Goal: Complete application form: Complete application form

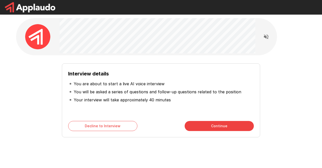
click at [228, 126] on button "Continue" at bounding box center [219, 126] width 69 height 10
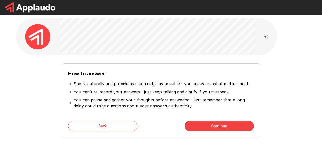
click at [231, 125] on button "Continue" at bounding box center [219, 126] width 69 height 10
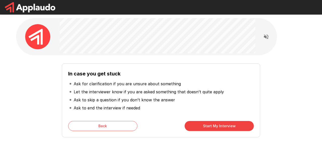
click at [229, 126] on button "Start My Interview" at bounding box center [219, 126] width 69 height 10
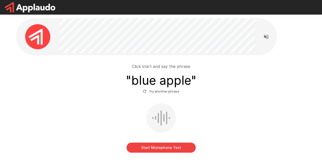
click at [188, 144] on button "Start Microphone Test" at bounding box center [161, 148] width 69 height 10
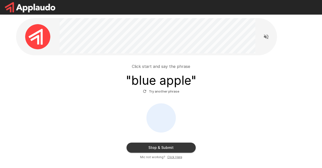
click at [183, 146] on button "Stop & Submit" at bounding box center [161, 148] width 69 height 10
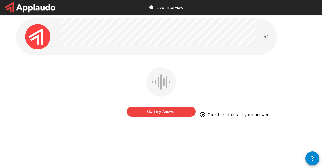
click at [315, 156] on icon "button" at bounding box center [313, 159] width 6 height 6
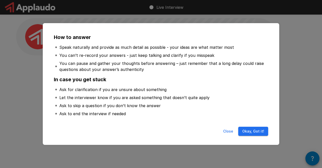
click at [258, 132] on button "Okay, Got it!" at bounding box center [253, 131] width 30 height 9
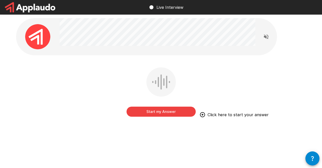
click at [189, 108] on button "Start my Answer" at bounding box center [161, 112] width 69 height 10
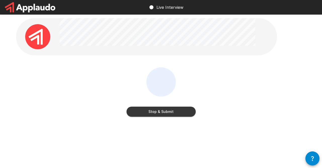
click at [186, 109] on button "Stop & Submit" at bounding box center [161, 112] width 69 height 10
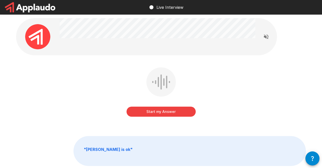
click at [268, 36] on icon "Read questions aloud" at bounding box center [266, 37] width 6 height 6
click at [183, 110] on button "Start my Answer" at bounding box center [161, 112] width 69 height 10
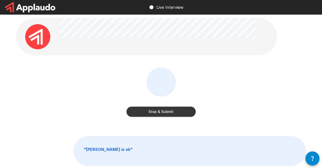
click at [183, 110] on button "Stop & Submit" at bounding box center [161, 112] width 69 height 10
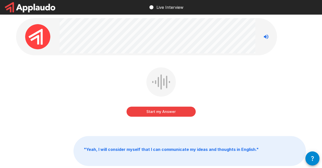
click at [184, 110] on button "Start my Answer" at bounding box center [161, 112] width 69 height 10
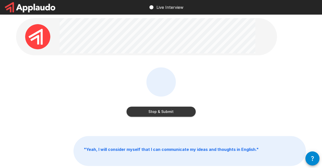
click at [185, 113] on button "Stop & Submit" at bounding box center [161, 112] width 69 height 10
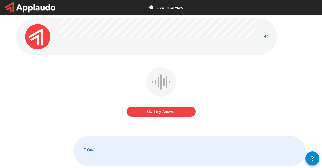
click at [185, 109] on button "Start my Answer" at bounding box center [161, 112] width 69 height 10
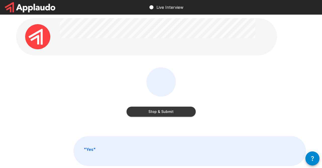
click at [188, 112] on button "Stop & Submit" at bounding box center [161, 112] width 69 height 10
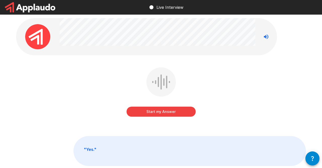
click at [186, 109] on button "Start my Answer" at bounding box center [161, 112] width 69 height 10
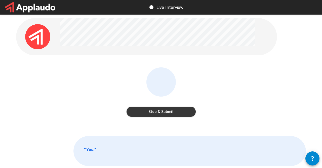
click at [186, 112] on button "Stop & Submit" at bounding box center [161, 112] width 69 height 10
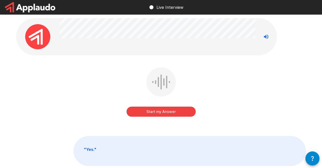
click at [183, 110] on button "Start my Answer" at bounding box center [161, 112] width 69 height 10
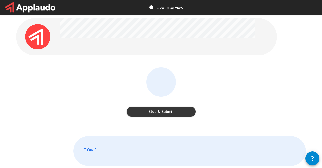
click at [184, 113] on button "Stop & Submit" at bounding box center [161, 112] width 69 height 10
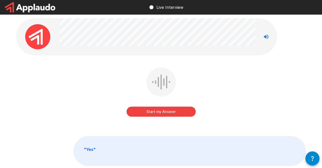
click at [185, 111] on button "Start my Answer" at bounding box center [161, 112] width 69 height 10
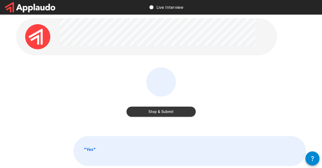
click at [185, 112] on button "Stop & Submit" at bounding box center [161, 112] width 69 height 10
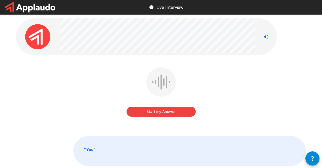
click at [184, 111] on button "Start my Answer" at bounding box center [161, 112] width 69 height 10
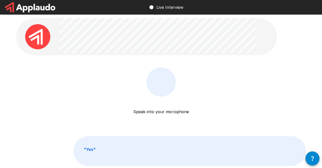
click at [175, 109] on p "Speak into your microphone" at bounding box center [161, 106] width 56 height 18
click at [202, 98] on div "Speak into your microphone Stop & Submit" at bounding box center [161, 95] width 290 height 57
click at [232, 74] on div "Speak into your microphone Stop & Submit" at bounding box center [161, 95] width 290 height 57
click at [174, 110] on p "Speak into your microphone" at bounding box center [161, 106] width 56 height 18
click at [144, 114] on p "Speak into your microphone" at bounding box center [161, 106] width 56 height 18
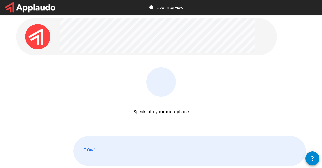
click at [140, 106] on p "Speak into your microphone" at bounding box center [161, 106] width 56 height 18
click at [170, 108] on p "Speak into your microphone" at bounding box center [161, 106] width 56 height 18
click at [194, 69] on div "Speak into your microphone Stop & Submit" at bounding box center [161, 101] width 69 height 69
click at [183, 70] on div "Speak into your microphone Stop & Submit" at bounding box center [161, 101] width 69 height 69
click at [316, 155] on button "button" at bounding box center [313, 159] width 14 height 14
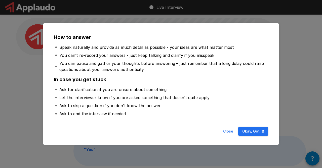
click at [254, 130] on button "Okay, Got it!" at bounding box center [253, 131] width 30 height 9
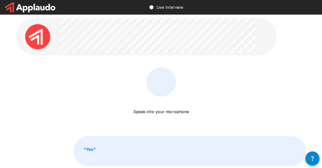
click at [161, 106] on p "Speak into your microphone" at bounding box center [161, 106] width 56 height 18
click at [157, 112] on p "Speak into your microphone" at bounding box center [161, 106] width 56 height 18
click at [147, 114] on p "Speak into your microphone" at bounding box center [161, 106] width 56 height 18
click at [218, 86] on div "Speak into your microphone Stop & Submit" at bounding box center [161, 95] width 290 height 57
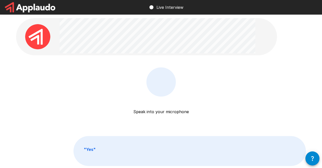
click at [217, 82] on div "Speak into your microphone Stop & Submit" at bounding box center [161, 95] width 290 height 57
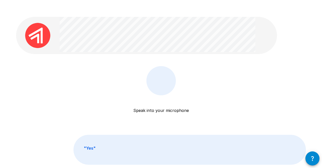
scroll to position [14, 0]
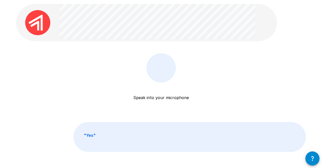
click at [141, 135] on p "" Yes "" at bounding box center [190, 136] width 232 height 29
click at [88, 132] on p "" Yes "" at bounding box center [190, 136] width 232 height 29
click at [162, 101] on div "Speak into your microphone Stop & Submit" at bounding box center [161, 87] width 69 height 69
click at [163, 96] on p "Speak into your microphone" at bounding box center [161, 92] width 56 height 18
click at [155, 96] on p "Speak into your microphone" at bounding box center [161, 92] width 56 height 18
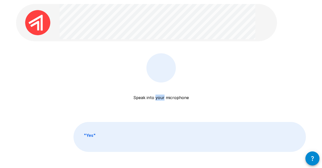
click at [141, 99] on p "Speak into your microphone" at bounding box center [161, 92] width 56 height 18
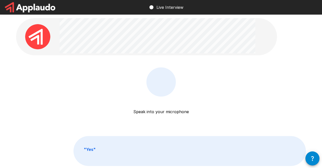
click at [178, 6] on p "Live Interview" at bounding box center [170, 7] width 27 height 6
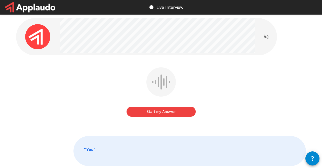
click at [268, 37] on icon "Read questions aloud" at bounding box center [266, 36] width 5 height 5
click at [183, 110] on button "Start my Answer" at bounding box center [161, 112] width 69 height 10
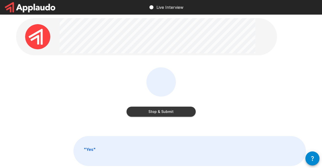
click at [185, 110] on button "Stop & Submit" at bounding box center [161, 112] width 69 height 10
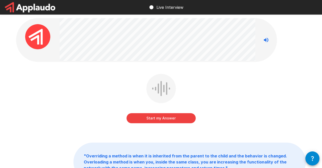
click at [183, 118] on button "Start my Answer" at bounding box center [161, 118] width 69 height 10
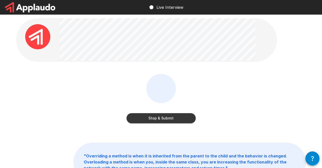
click at [180, 116] on button "Stop & Submit" at bounding box center [161, 118] width 69 height 10
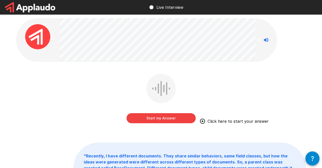
click at [179, 116] on button "Start my Answer" at bounding box center [161, 118] width 69 height 10
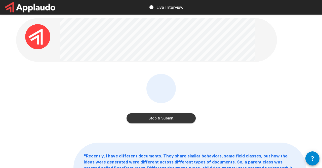
click at [182, 119] on button "Stop & Submit" at bounding box center [161, 118] width 69 height 10
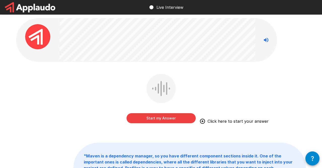
click at [179, 116] on button "Start my Answer" at bounding box center [161, 118] width 69 height 10
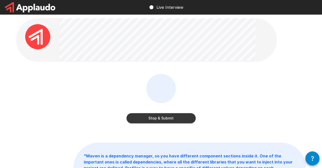
click at [188, 115] on button "Stop & Submit" at bounding box center [161, 118] width 69 height 10
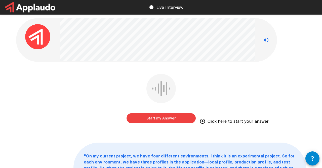
click at [176, 118] on button "Start my Answer" at bounding box center [161, 118] width 69 height 10
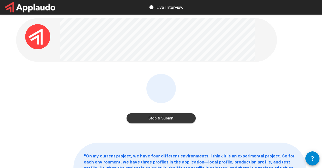
click at [183, 118] on button "Stop & Submit" at bounding box center [161, 118] width 69 height 10
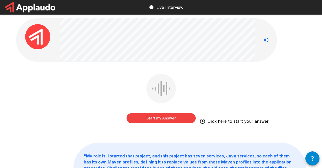
click at [184, 116] on button "Start my Answer" at bounding box center [161, 118] width 69 height 10
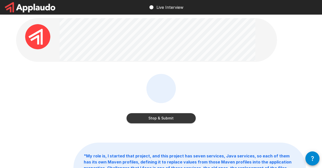
click at [188, 118] on button "Stop & Submit" at bounding box center [161, 118] width 69 height 10
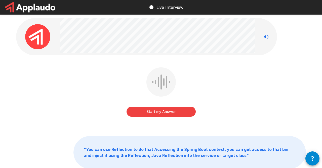
click at [185, 112] on button "Start my Answer" at bounding box center [161, 112] width 69 height 10
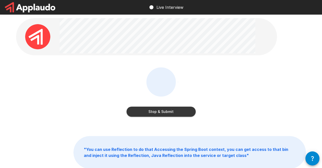
click at [187, 110] on button "Stop & Submit" at bounding box center [161, 112] width 69 height 10
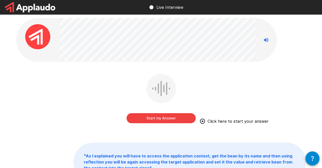
click at [143, 117] on button "Start my Answer" at bounding box center [161, 118] width 69 height 10
click at [149, 119] on button "Start my Answer" at bounding box center [161, 118] width 69 height 10
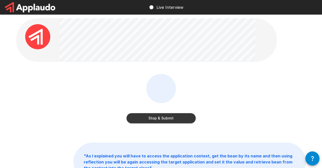
click at [136, 119] on button "Stop & Submit" at bounding box center [161, 118] width 69 height 10
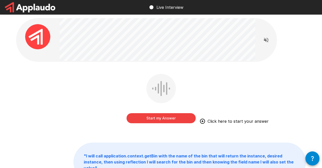
click at [175, 116] on button "Start my Answer" at bounding box center [161, 118] width 69 height 10
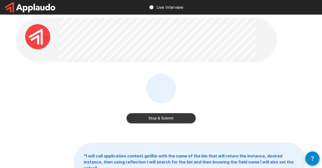
click at [183, 116] on button "Stop & Submit" at bounding box center [161, 118] width 69 height 10
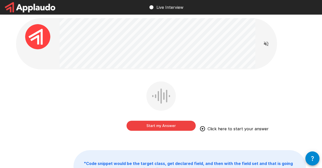
click at [179, 125] on button "Start my Answer" at bounding box center [161, 126] width 69 height 10
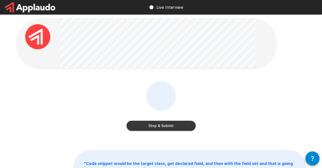
click at [158, 127] on button "Stop & Submit" at bounding box center [161, 126] width 69 height 10
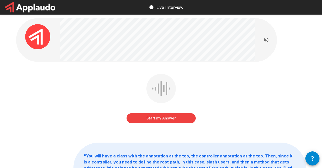
click at [160, 116] on button "Start my Answer" at bounding box center [161, 118] width 69 height 10
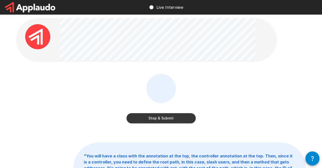
click at [186, 113] on button "Stop & Submit" at bounding box center [161, 118] width 69 height 10
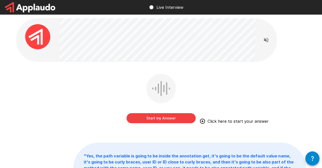
click at [180, 118] on button "Start my Answer" at bounding box center [161, 118] width 69 height 10
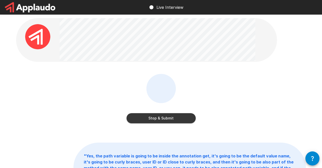
click at [183, 116] on button "Stop & Submit" at bounding box center [161, 118] width 69 height 10
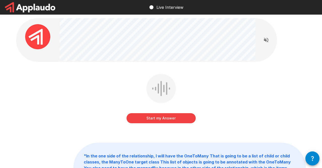
click at [169, 120] on button "Start my Answer" at bounding box center [161, 118] width 69 height 10
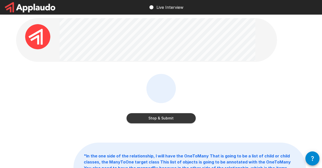
click at [181, 122] on button "Stop & Submit" at bounding box center [161, 118] width 69 height 10
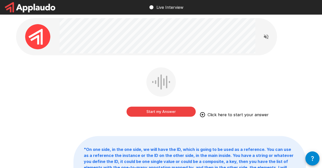
click at [178, 109] on button "Start my Answer" at bounding box center [161, 112] width 69 height 10
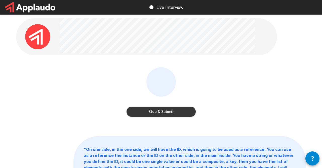
click at [181, 108] on button "Stop & Submit" at bounding box center [161, 112] width 69 height 10
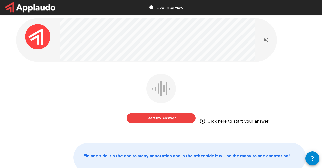
click at [183, 116] on button "Start my Answer" at bounding box center [161, 118] width 69 height 10
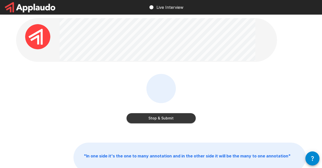
click at [187, 117] on button "Stop & Submit" at bounding box center [161, 118] width 69 height 10
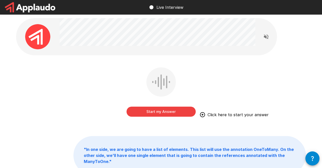
click at [172, 111] on button "Start my Answer" at bounding box center [161, 112] width 69 height 10
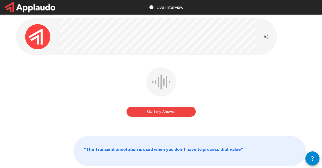
click at [160, 109] on button "Start my Answer" at bounding box center [161, 112] width 69 height 10
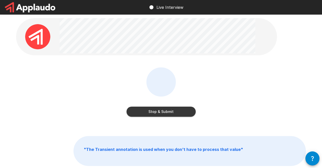
click at [182, 110] on button "Stop & Submit" at bounding box center [161, 112] width 69 height 10
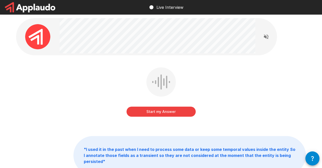
click at [174, 108] on button "Start my Answer" at bounding box center [161, 112] width 69 height 10
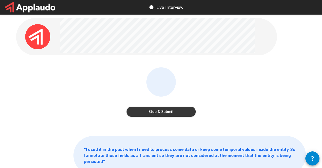
click at [174, 115] on button "Stop & Submit" at bounding box center [161, 112] width 69 height 10
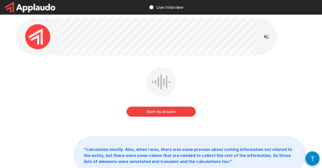
click at [178, 111] on button "Start my Answer" at bounding box center [161, 112] width 69 height 10
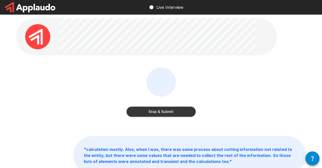
click at [183, 111] on button "Stop & Submit" at bounding box center [161, 112] width 69 height 10
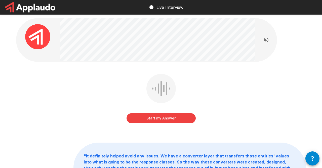
click at [175, 114] on button "Start my Answer" at bounding box center [161, 118] width 69 height 10
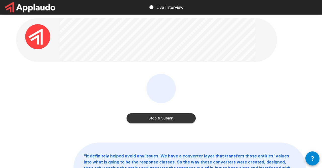
click at [154, 118] on button "Stop & Submit" at bounding box center [161, 118] width 69 height 10
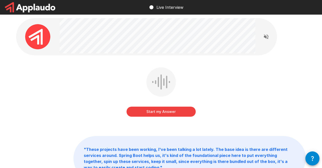
click at [156, 112] on button "Start my Answer" at bounding box center [161, 112] width 69 height 10
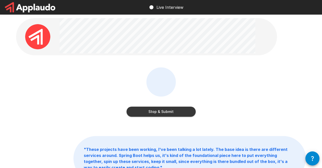
click at [166, 112] on button "Stop & Submit" at bounding box center [161, 112] width 69 height 10
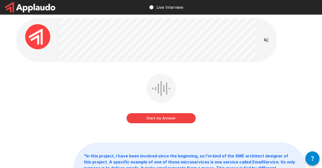
click at [137, 123] on button "Start my Answer" at bounding box center [161, 118] width 69 height 10
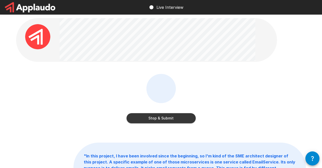
click at [188, 115] on button "Stop & Submit" at bounding box center [161, 118] width 69 height 10
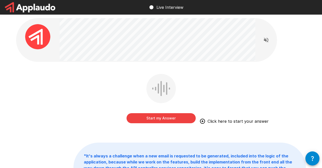
click at [177, 119] on button "Start my Answer" at bounding box center [161, 118] width 69 height 10
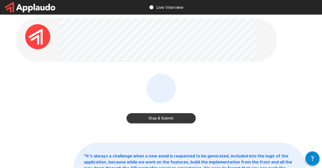
click at [179, 118] on button "Stop & Submit" at bounding box center [161, 118] width 69 height 10
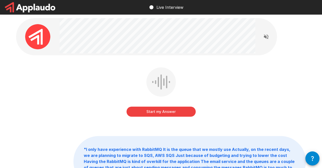
click at [187, 112] on button "Start my Answer" at bounding box center [161, 112] width 69 height 10
click at [184, 109] on button "Start my Answer" at bounding box center [161, 112] width 69 height 10
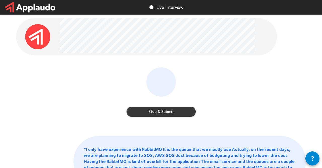
click at [189, 110] on button "Stop & Submit" at bounding box center [161, 112] width 69 height 10
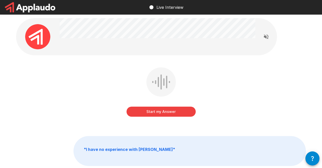
click at [181, 111] on button "Start my Answer" at bounding box center [161, 112] width 69 height 10
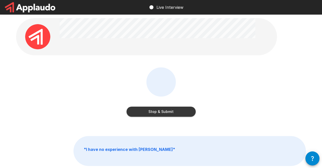
click at [187, 110] on button "Stop & Submit" at bounding box center [161, 112] width 69 height 10
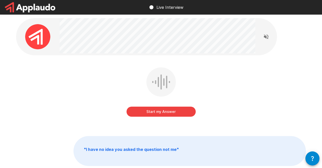
click at [180, 110] on button "Start my Answer" at bounding box center [161, 112] width 69 height 10
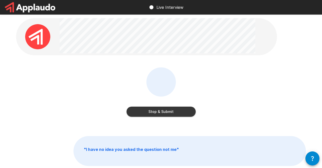
click at [179, 112] on button "Stop & Submit" at bounding box center [161, 112] width 69 height 10
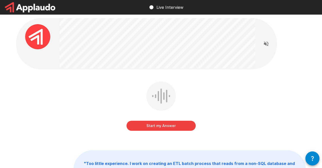
click at [181, 126] on button "Start my Answer" at bounding box center [161, 126] width 69 height 10
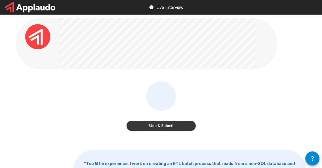
click at [136, 122] on button "Stop & Submit" at bounding box center [161, 126] width 69 height 10
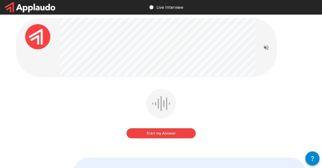
click at [182, 136] on button "Start my Answer" at bounding box center [161, 133] width 69 height 10
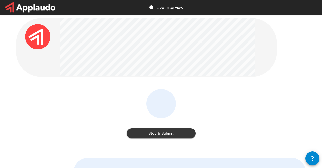
click at [141, 134] on button "Stop & Submit" at bounding box center [161, 133] width 69 height 10
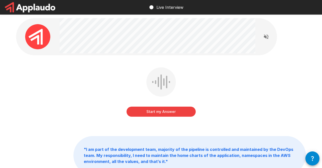
click at [145, 108] on button "Start my Answer" at bounding box center [161, 112] width 69 height 10
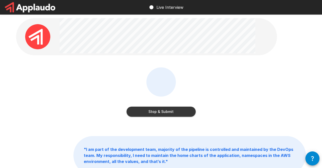
click at [143, 109] on button "Stop & Submit" at bounding box center [161, 112] width 69 height 10
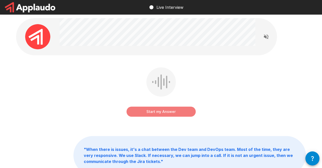
click at [136, 109] on button "Start my Answer" at bounding box center [161, 112] width 69 height 10
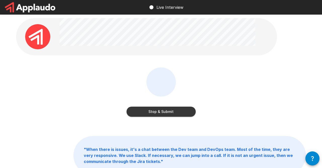
click at [143, 108] on button "Stop & Submit" at bounding box center [161, 112] width 69 height 10
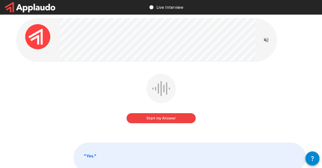
click at [141, 120] on button "Start my Answer" at bounding box center [161, 118] width 69 height 10
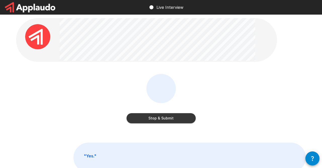
click at [145, 115] on button "Stop & Submit" at bounding box center [161, 118] width 69 height 10
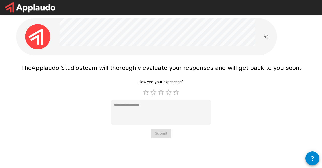
click at [177, 95] on label "5 Stars" at bounding box center [176, 93] width 8 height 8
type textarea "*"
click at [161, 132] on button "Submit" at bounding box center [161, 133] width 20 height 9
